Goal: Book appointment/travel/reservation

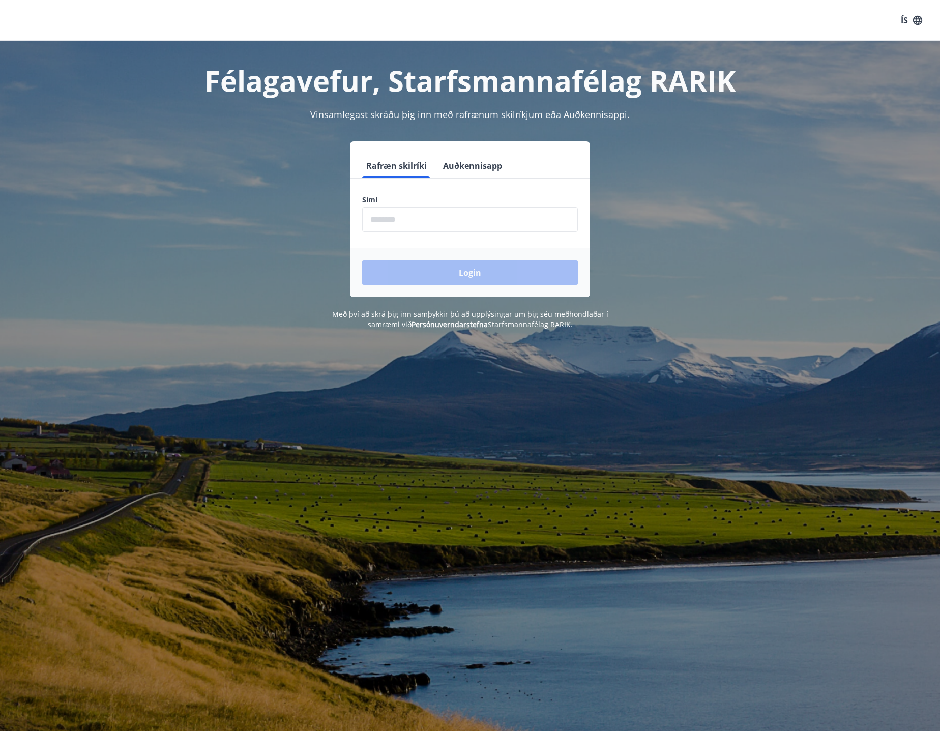
click at [505, 223] on input "phone" at bounding box center [470, 219] width 216 height 25
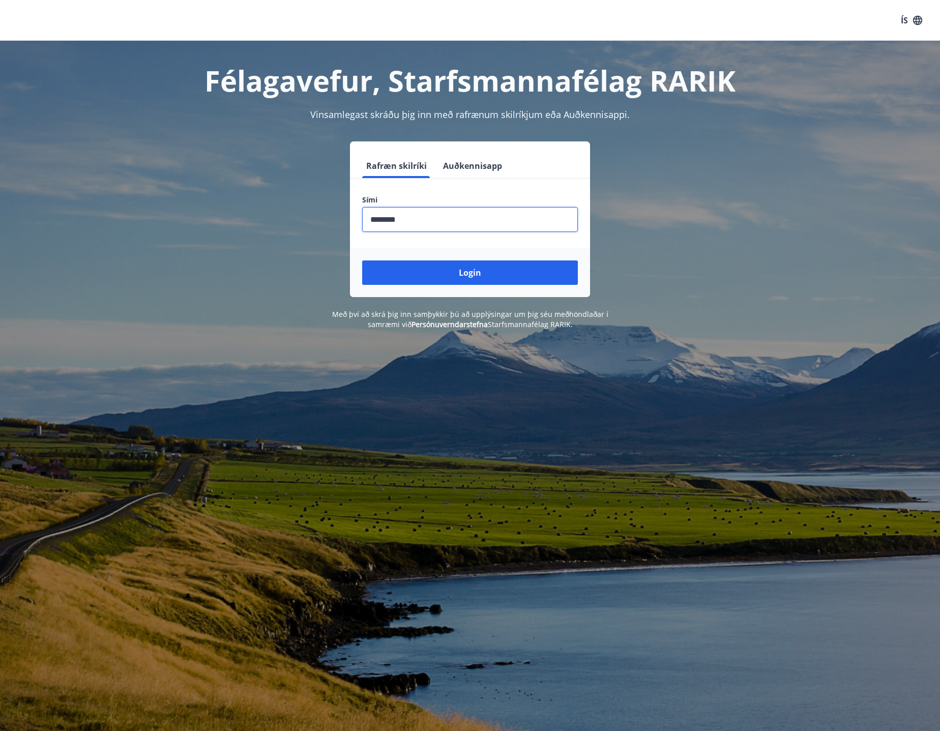
type input "********"
click at [362, 261] on button "Login" at bounding box center [470, 273] width 216 height 24
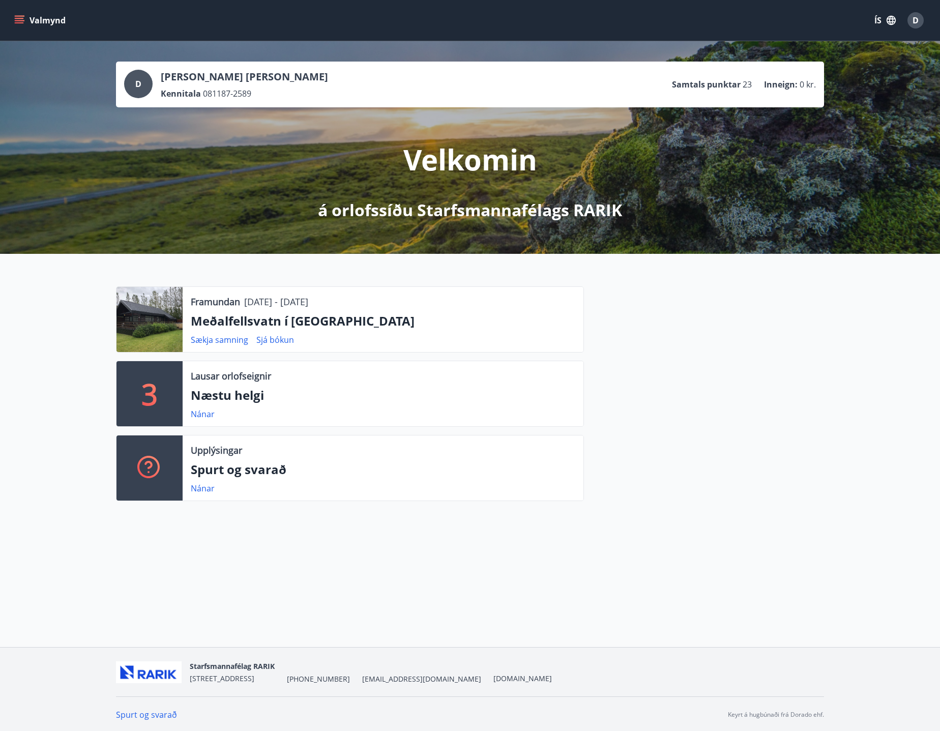
click at [313, 323] on p "Meðalfellsvatn í Kjós" at bounding box center [383, 320] width 385 height 17
click at [209, 399] on p "Næstu helgi" at bounding box center [383, 395] width 385 height 17
click at [155, 394] on p "3" at bounding box center [149, 394] width 16 height 39
click at [191, 394] on p "Næstu helgi" at bounding box center [383, 395] width 385 height 17
click at [151, 392] on p "3" at bounding box center [149, 394] width 16 height 39
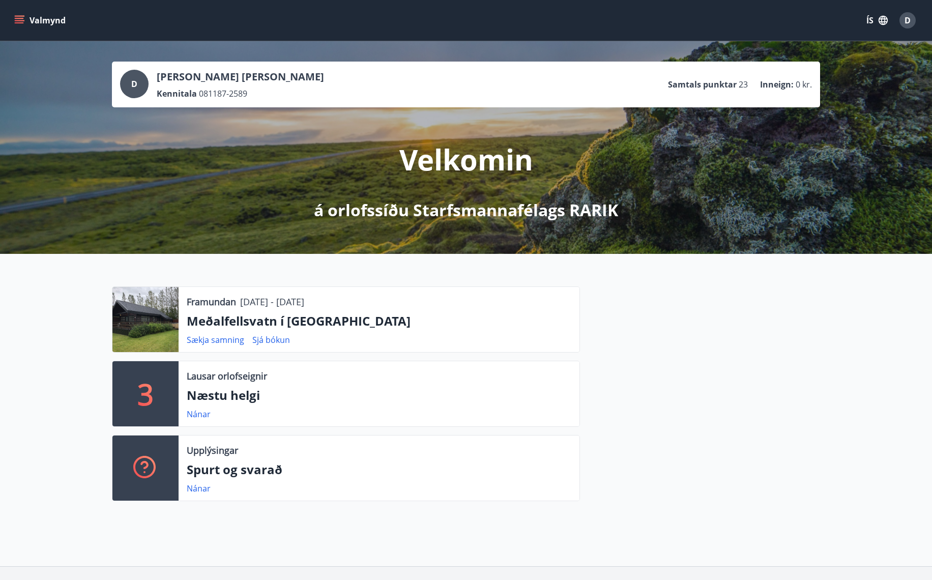
click at [150, 393] on p "3" at bounding box center [145, 394] width 16 height 39
click at [210, 395] on p "Næstu helgi" at bounding box center [379, 395] width 385 height 17
click at [230, 389] on p "Næstu helgi" at bounding box center [379, 395] width 385 height 17
click at [18, 25] on button "Valmynd" at bounding box center [41, 20] width 58 height 18
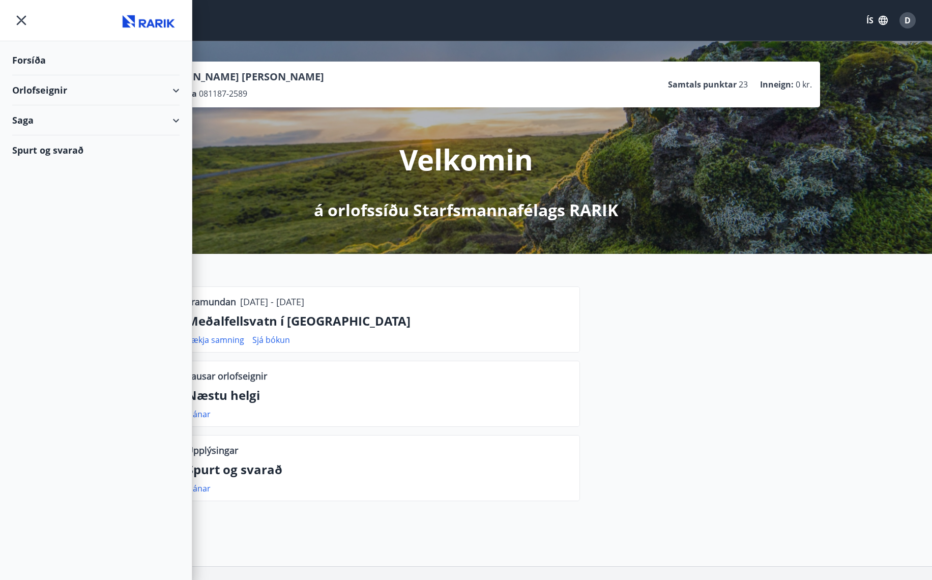
click at [174, 91] on div "Orlofseignir" at bounding box center [95, 90] width 167 height 30
click at [42, 114] on div "Framboð" at bounding box center [95, 115] width 151 height 21
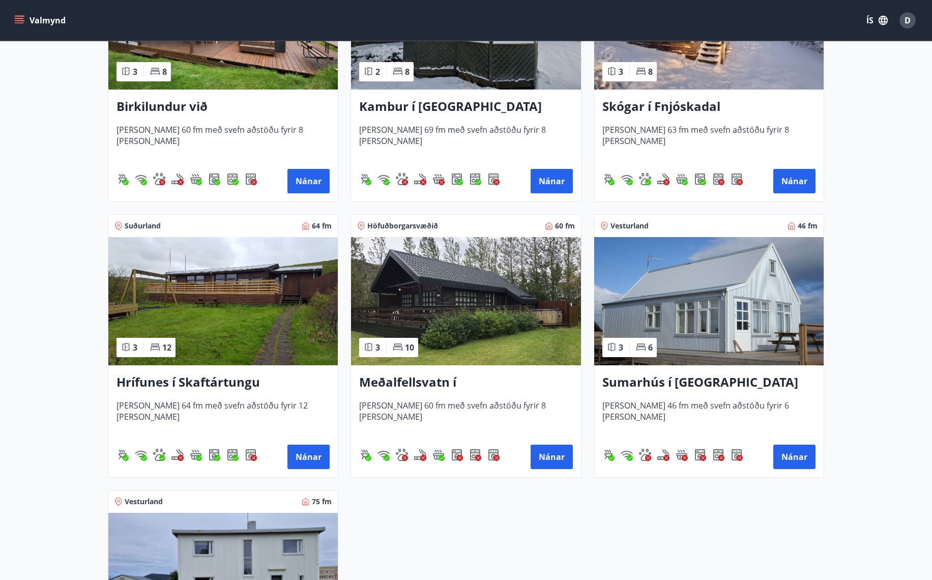
scroll to position [407, 0]
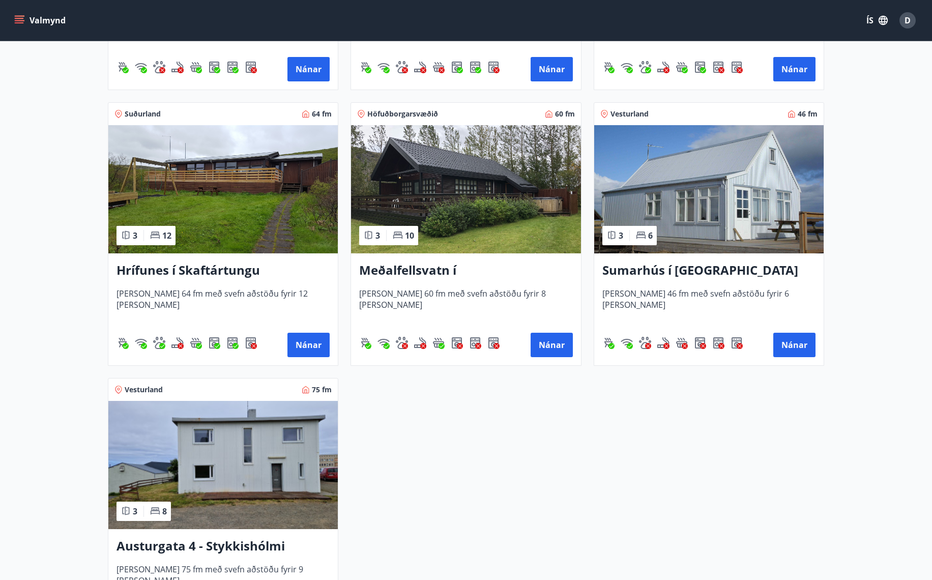
click at [445, 268] on h3 "Meðalfellsvatn í Kjós" at bounding box center [465, 271] width 213 height 18
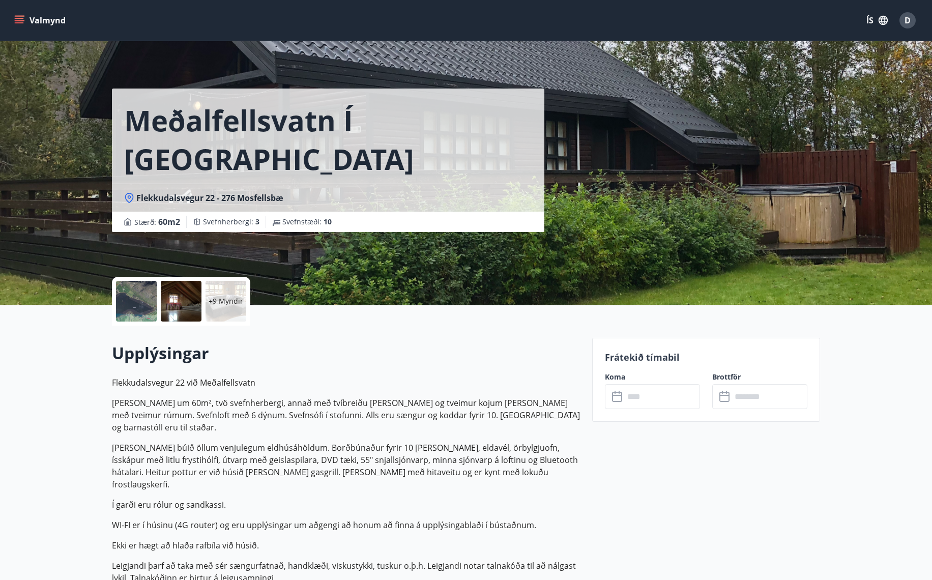
click at [654, 397] on input "text" at bounding box center [662, 396] width 76 height 25
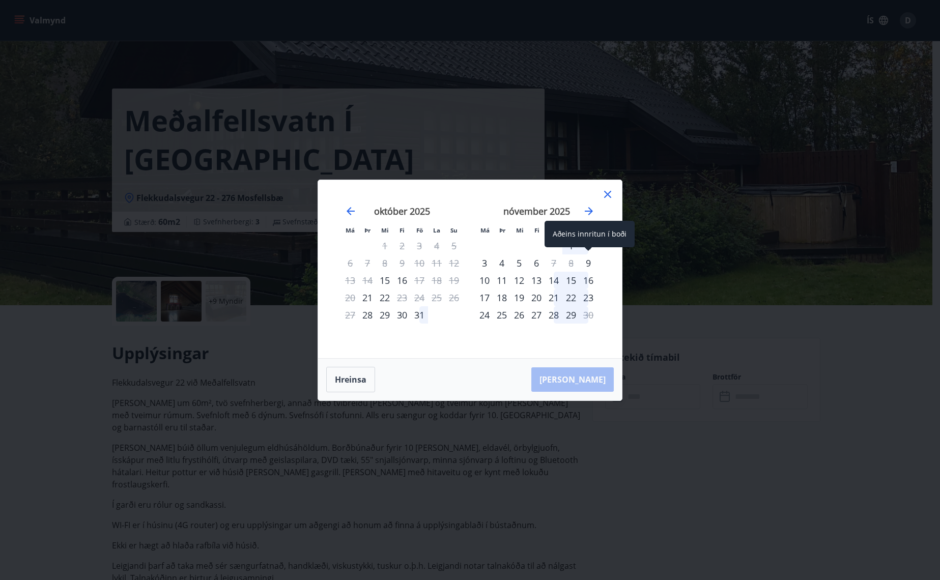
click at [588, 266] on div "9" at bounding box center [588, 262] width 17 height 17
click at [489, 276] on div "10" at bounding box center [484, 280] width 17 height 17
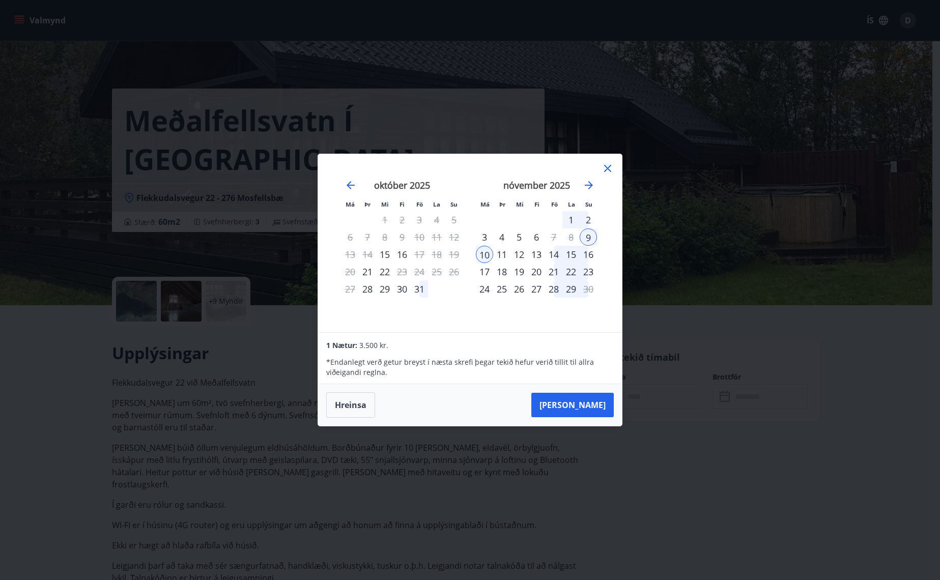
click at [591, 409] on button "Taka Frá" at bounding box center [572, 405] width 82 height 24
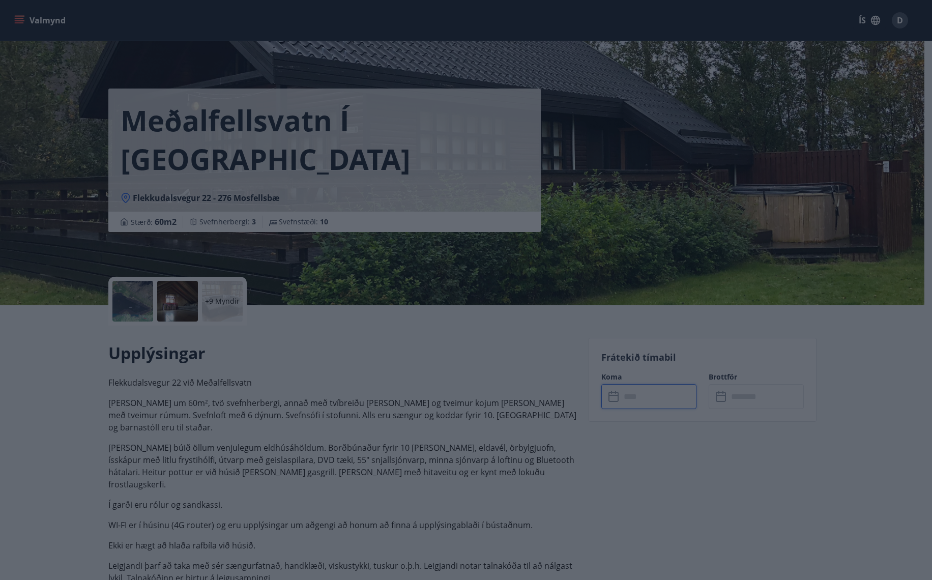
type input "******"
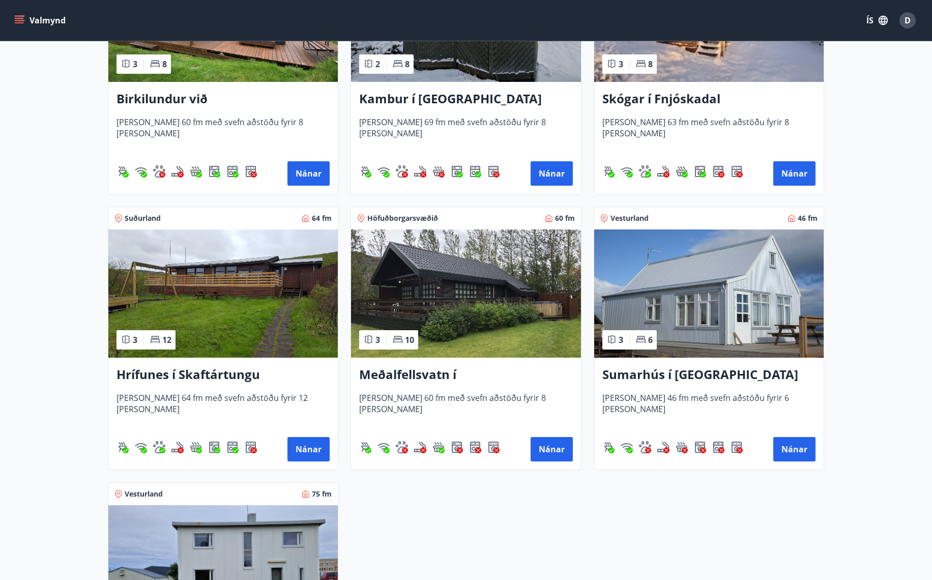
scroll to position [356, 0]
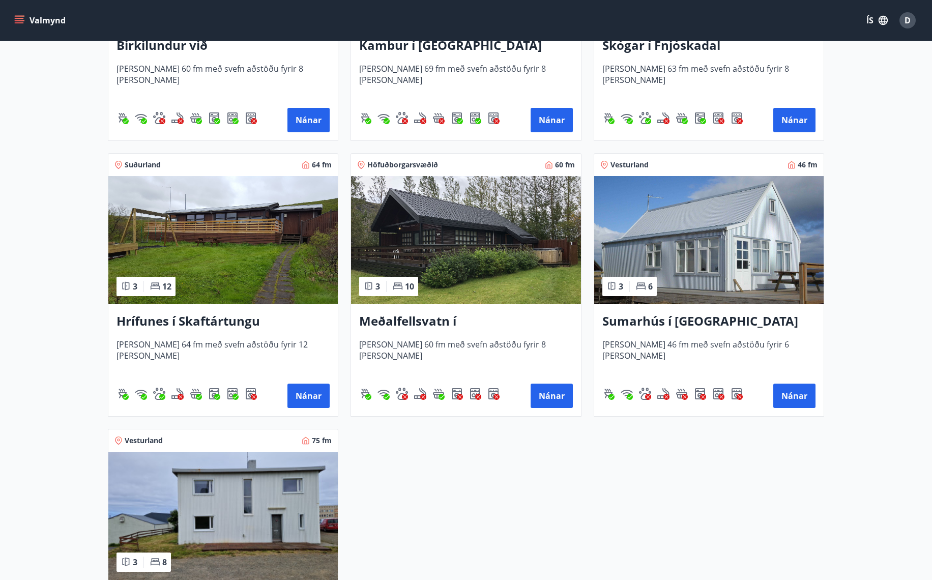
click at [428, 263] on img at bounding box center [466, 240] width 230 height 128
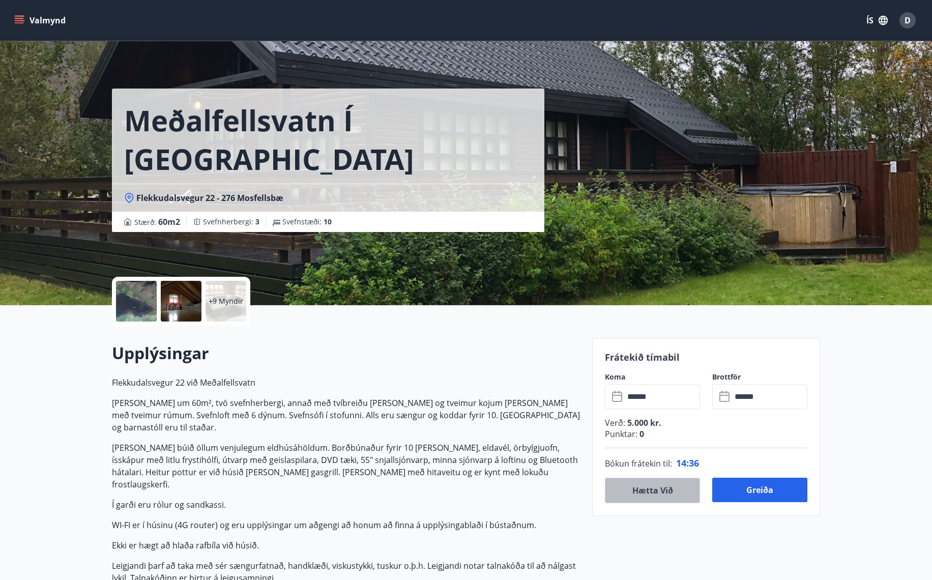
drag, startPoint x: 646, startPoint y: 493, endPoint x: 650, endPoint y: 488, distance: 6.6
click at [646, 491] on button "Hætta við" at bounding box center [652, 490] width 95 height 25
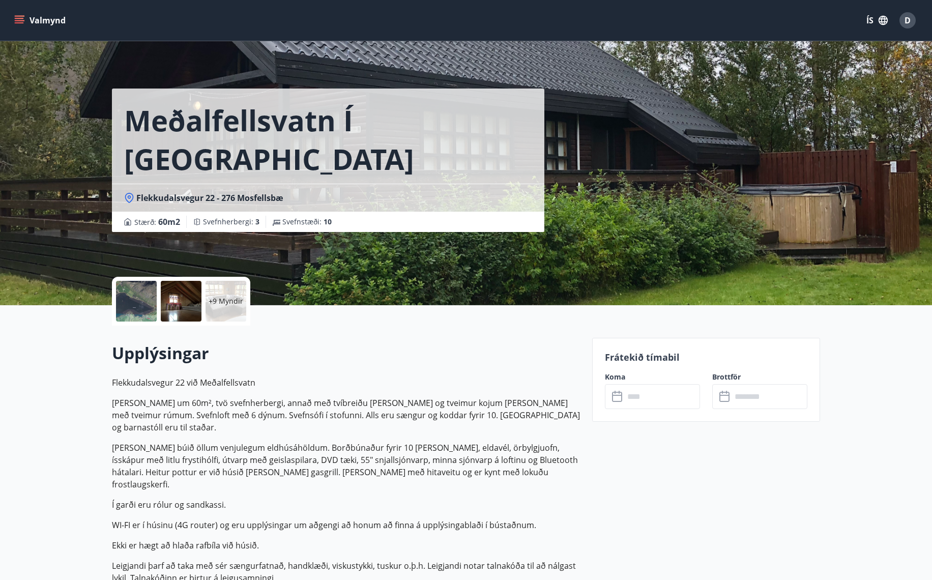
click at [649, 406] on input "text" at bounding box center [662, 396] width 76 height 25
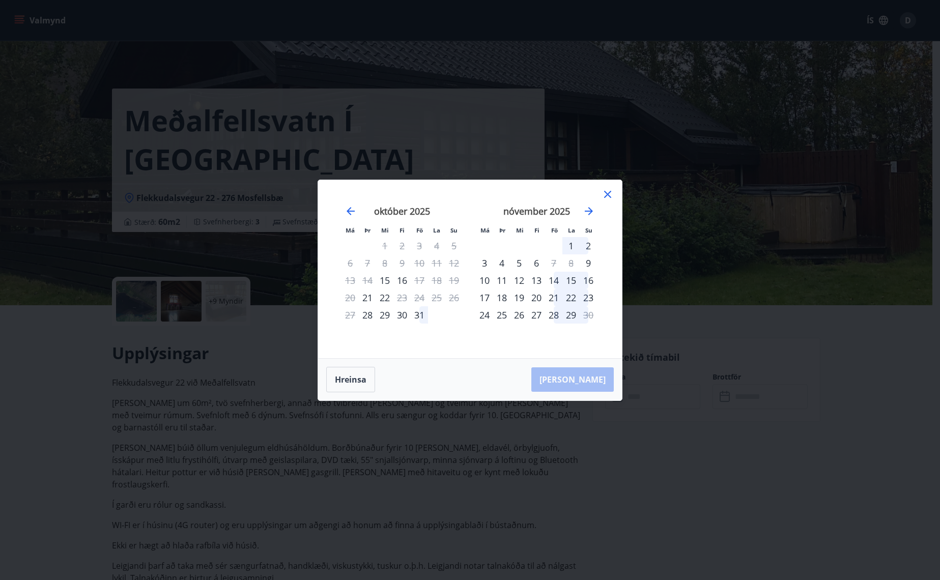
click at [555, 282] on div "14" at bounding box center [553, 280] width 17 height 17
click at [484, 298] on div "17" at bounding box center [484, 297] width 17 height 17
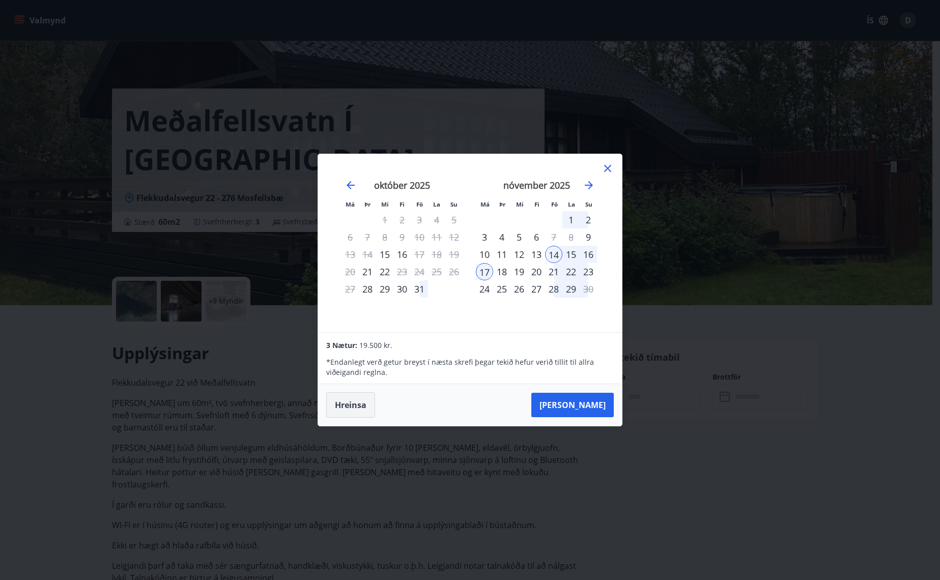
click at [353, 404] on button "Hreinsa" at bounding box center [350, 404] width 49 height 25
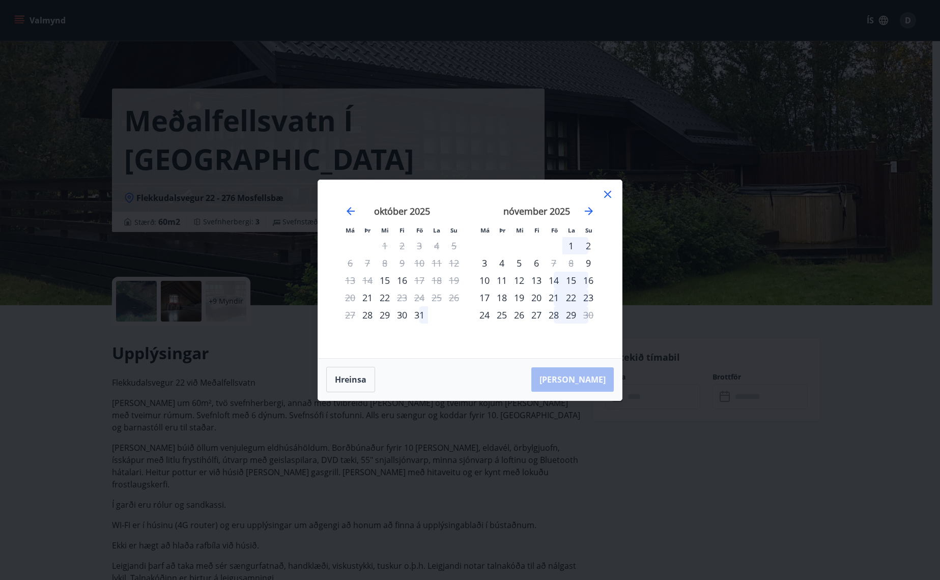
click at [606, 194] on icon at bounding box center [608, 194] width 12 height 12
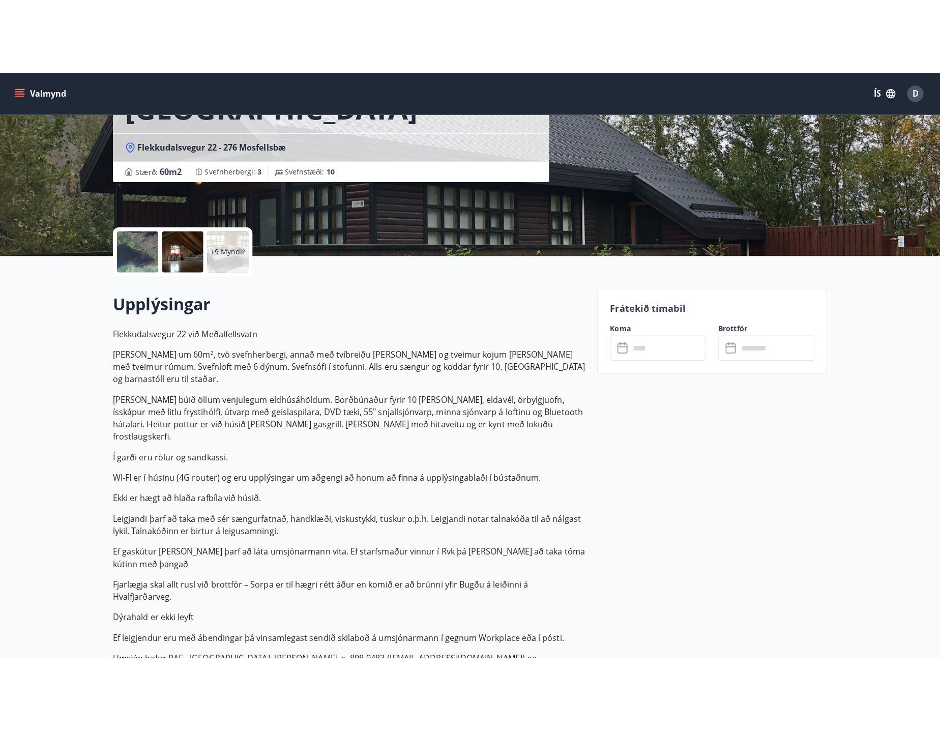
scroll to position [51, 0]
